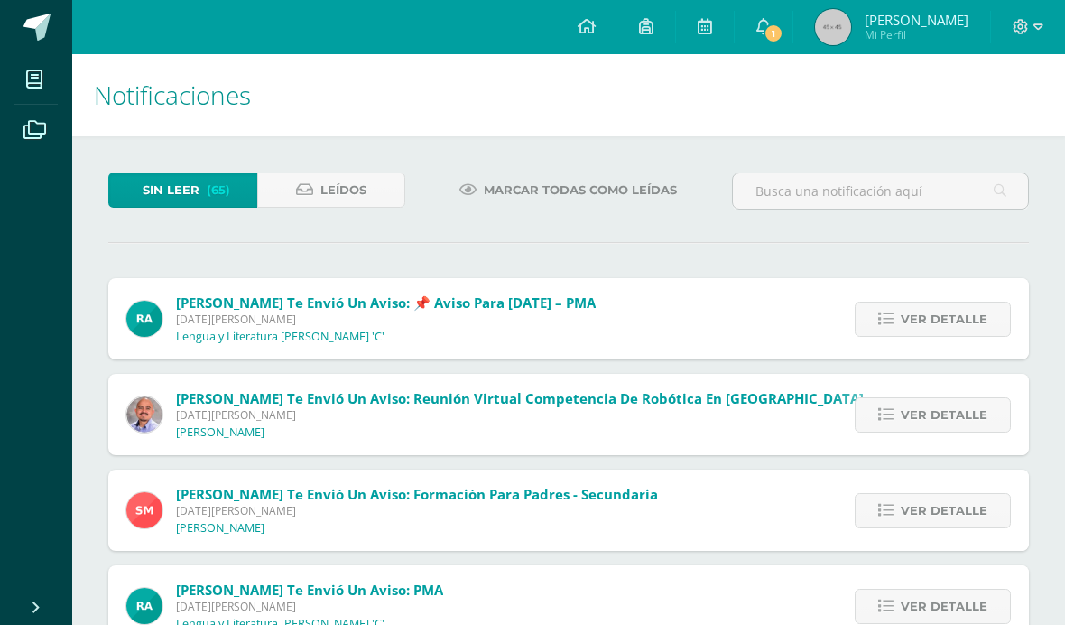
click at [865, 182] on input "text" at bounding box center [880, 190] width 295 height 35
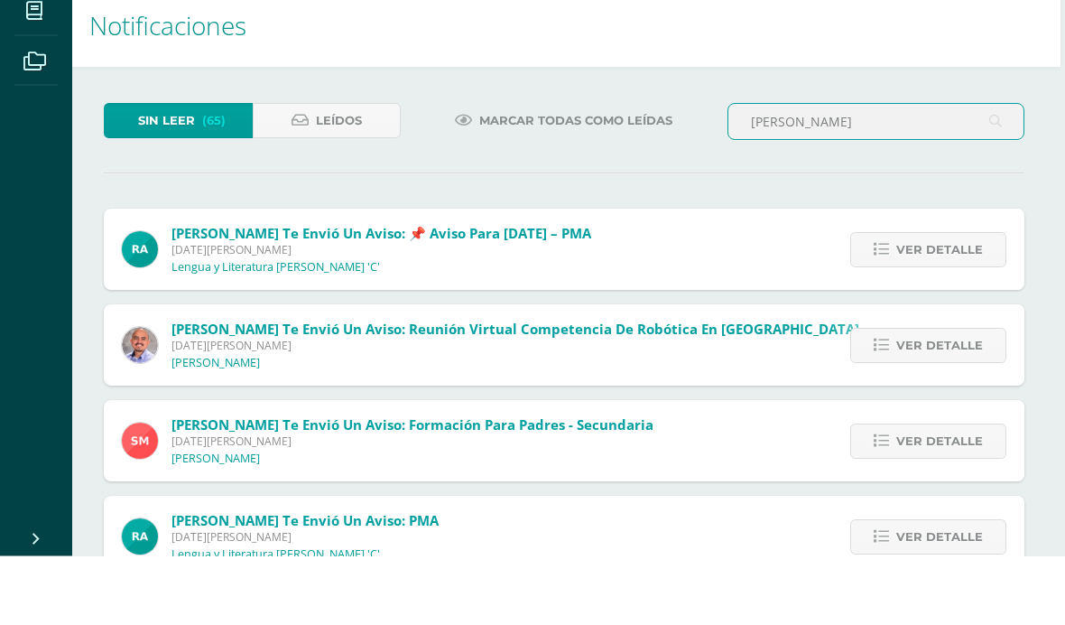
click at [1018, 173] on input "[PERSON_NAME]" at bounding box center [875, 190] width 295 height 35
click at [1017, 173] on input "[PERSON_NAME]" at bounding box center [875, 190] width 295 height 35
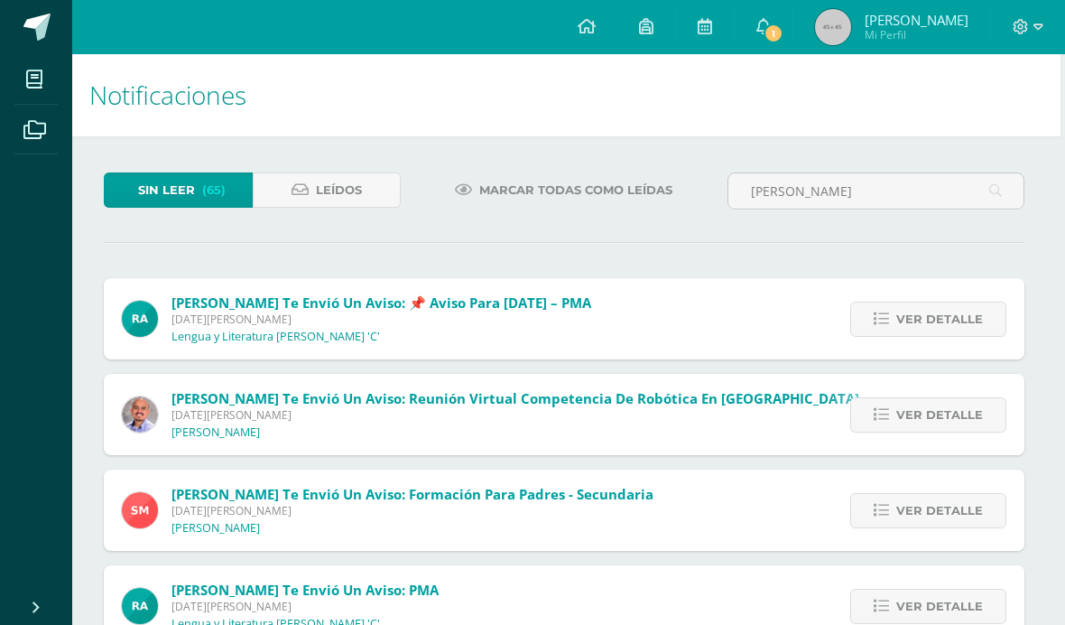
click at [893, 189] on input "[PERSON_NAME]" at bounding box center [875, 190] width 295 height 35
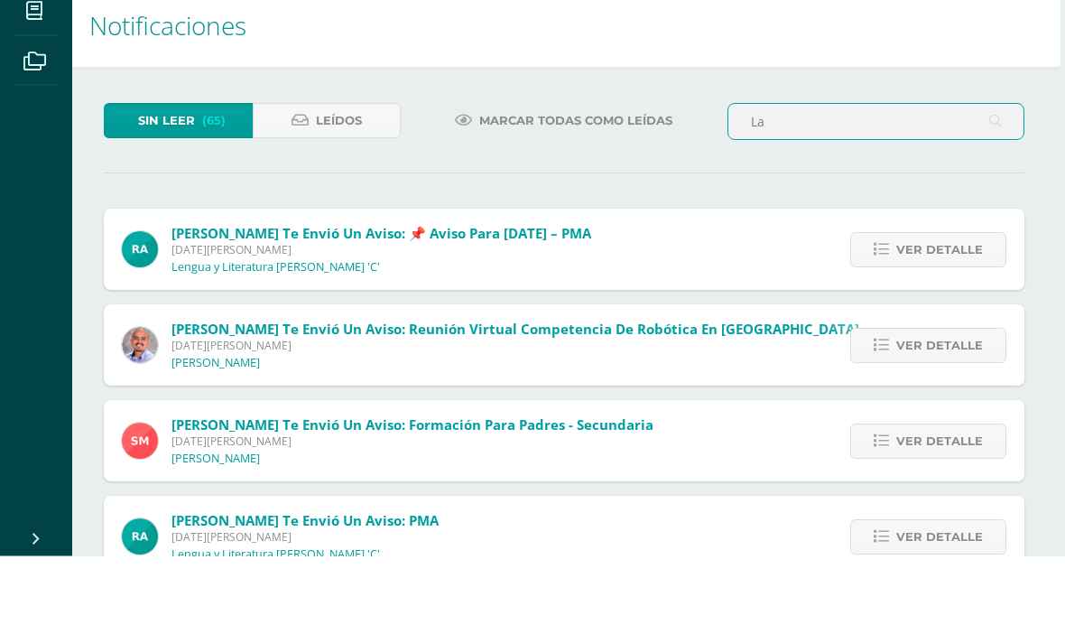
type input "L"
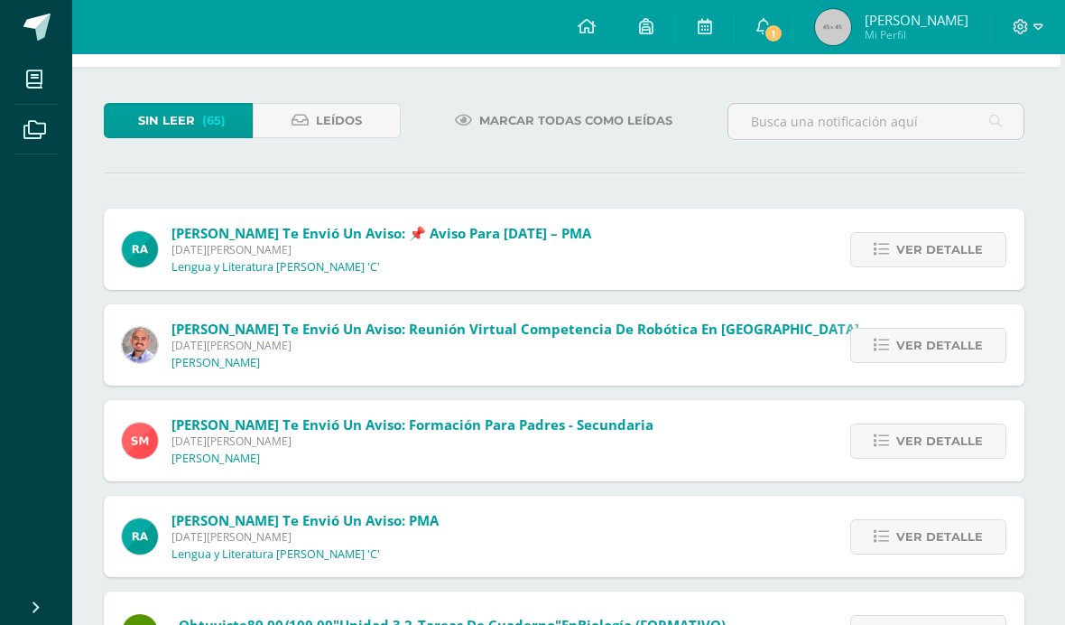
click at [759, 34] on link "1" at bounding box center [764, 27] width 58 height 54
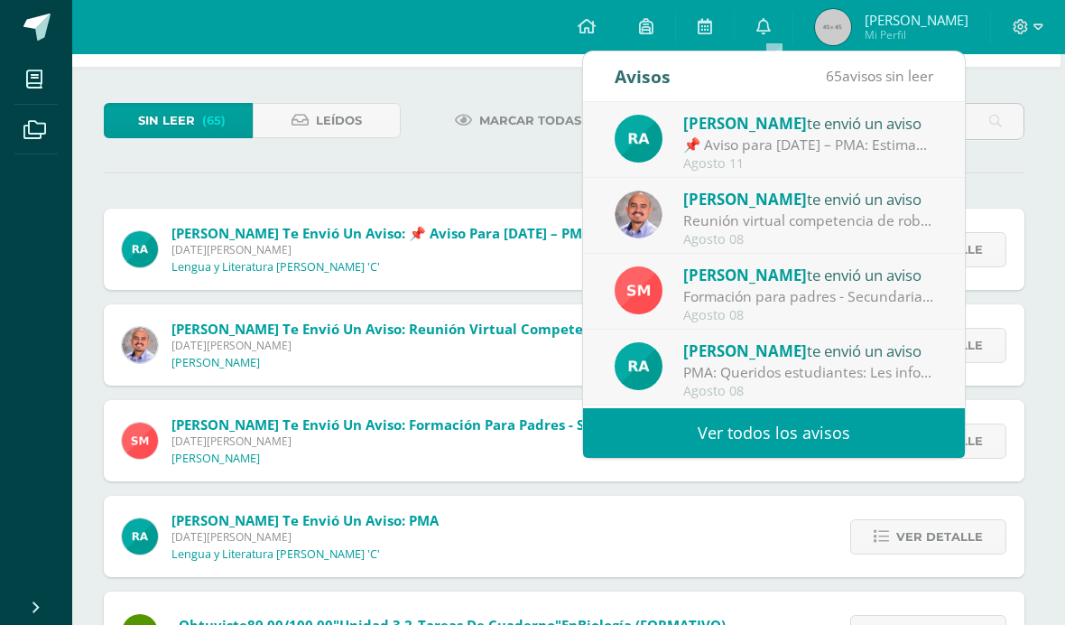
click at [968, 121] on input "text" at bounding box center [875, 121] width 295 height 35
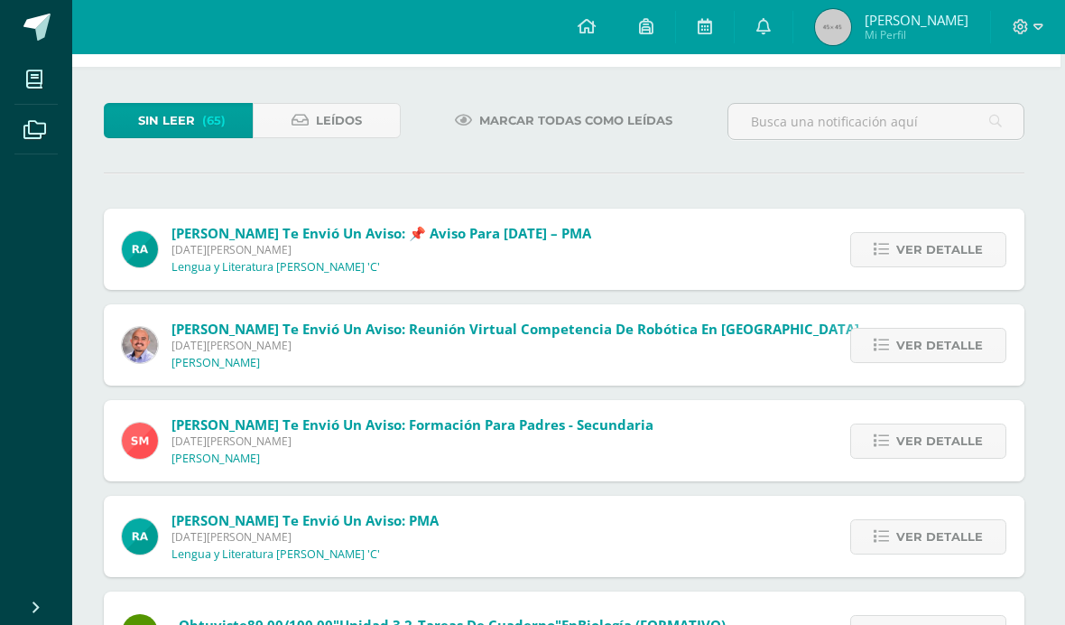
click at [353, 134] on span "Leídos" at bounding box center [339, 120] width 46 height 33
click at [362, 117] on link "Leídos" at bounding box center [327, 120] width 149 height 35
click at [348, 134] on span "Leídos" at bounding box center [339, 120] width 46 height 33
click at [366, 128] on link "Leídos" at bounding box center [327, 120] width 149 height 35
click at [367, 121] on link "Leídos" at bounding box center [327, 120] width 149 height 35
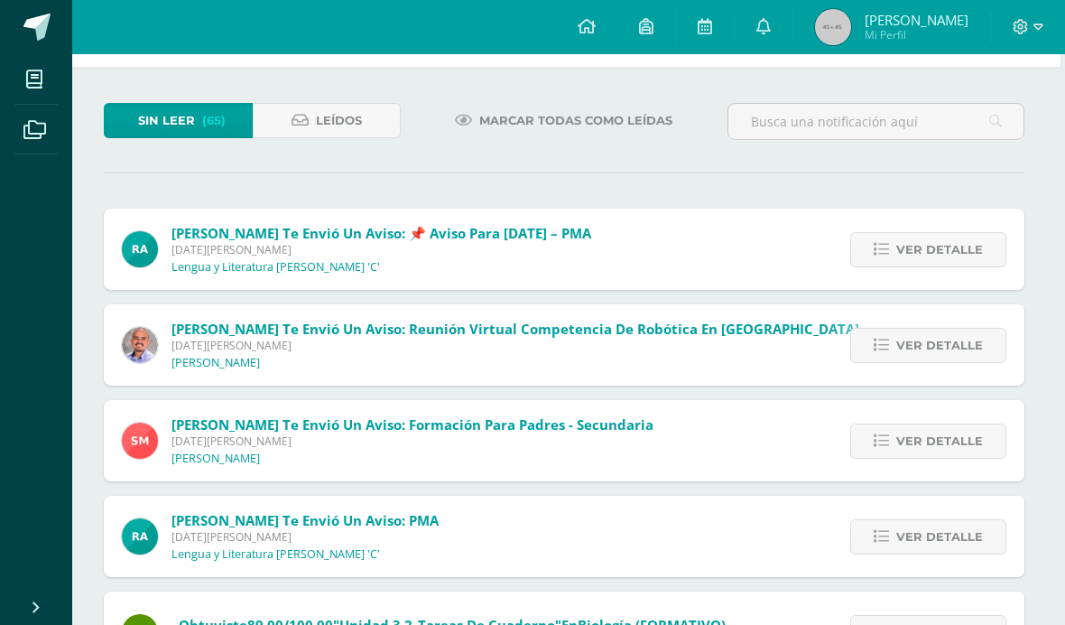
click at [363, 113] on link "Leídos" at bounding box center [327, 120] width 149 height 35
click at [360, 130] on span "Leídos" at bounding box center [339, 120] width 46 height 33
click at [374, 138] on link "Leídos" at bounding box center [327, 120] width 149 height 35
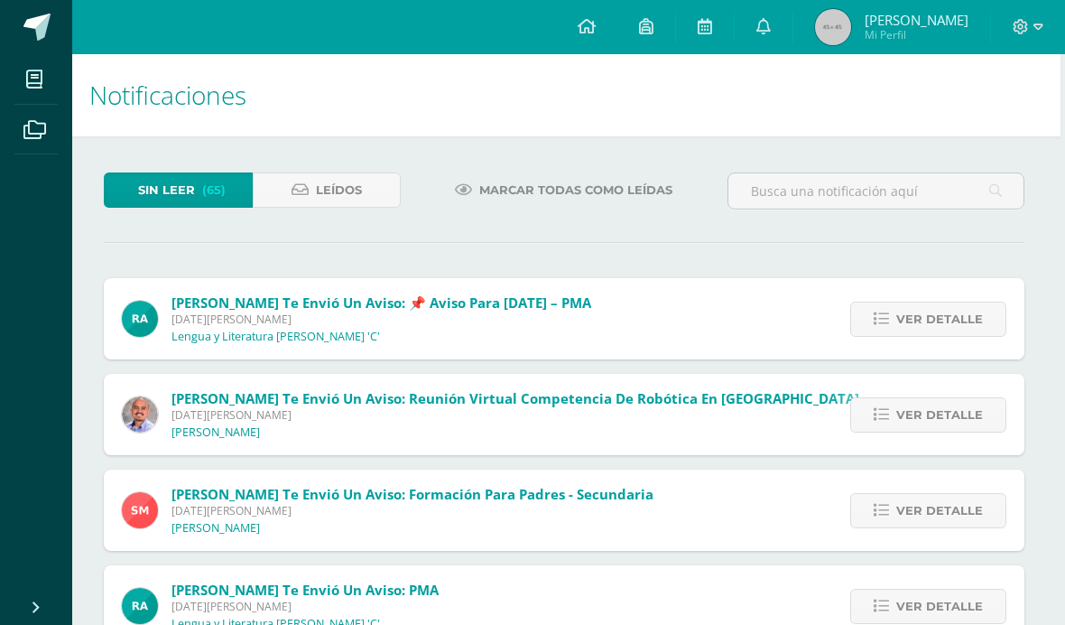
click at [353, 193] on span "Leídos" at bounding box center [339, 189] width 46 height 33
click at [253, 197] on link "Leídos" at bounding box center [327, 189] width 149 height 35
click at [260, 174] on link "Leídos" at bounding box center [327, 189] width 149 height 35
click at [216, 193] on span "(65)" at bounding box center [213, 189] width 23 height 33
click at [233, 196] on link "Sin leer (65)" at bounding box center [178, 189] width 149 height 35
